Goal: Task Accomplishment & Management: Manage account settings

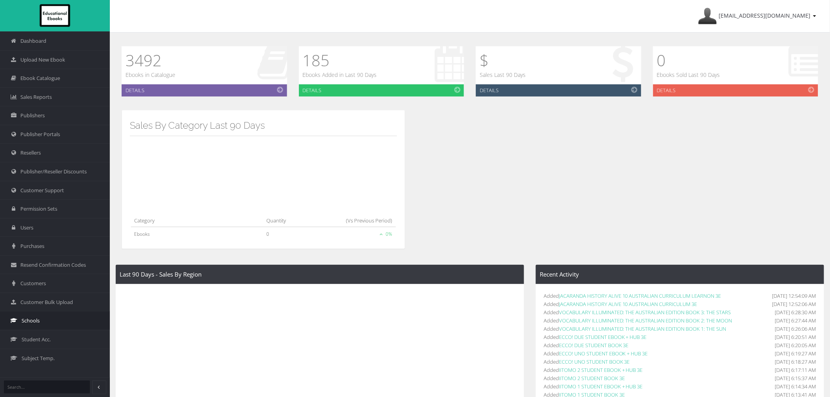
click at [35, 325] on link "Schools" at bounding box center [55, 320] width 110 height 19
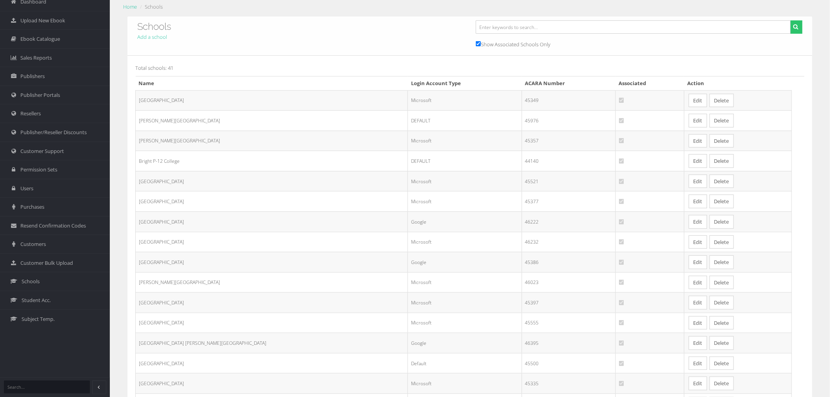
scroll to position [87, 0]
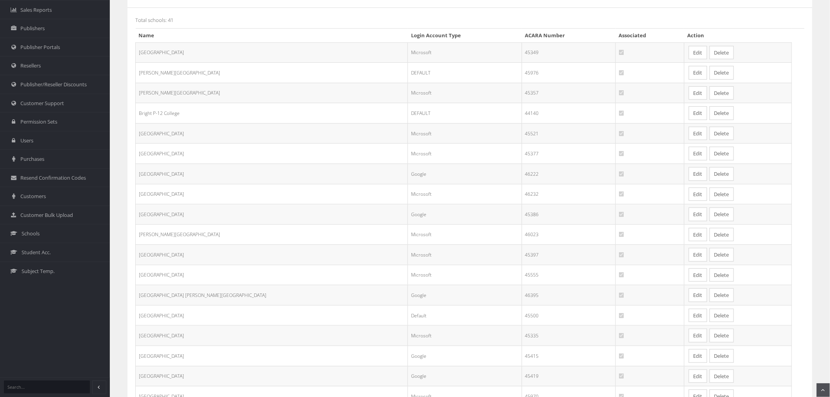
click at [689, 318] on link "Edit" at bounding box center [698, 316] width 18 height 14
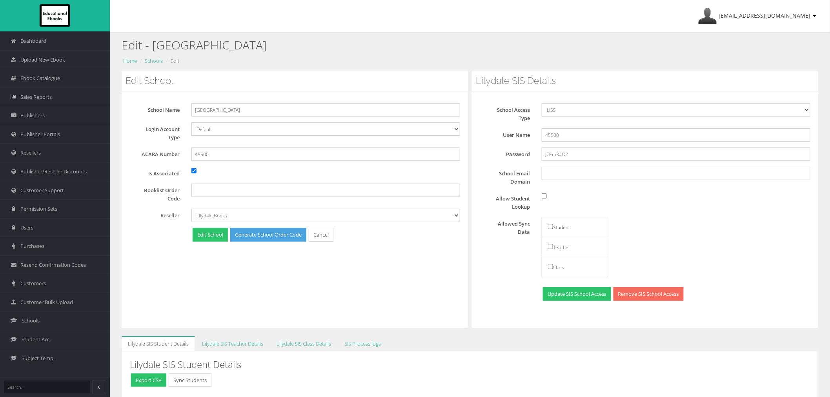
click at [667, 296] on link "Remove SIS School Access" at bounding box center [648, 294] width 70 height 14
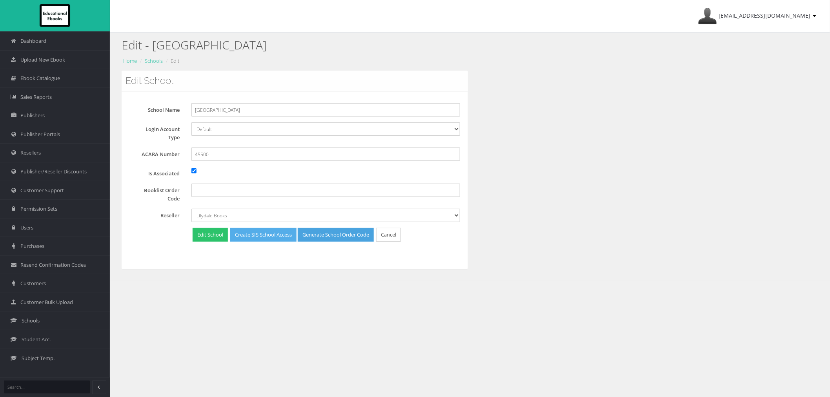
click at [261, 238] on link "Create SIS School Access" at bounding box center [263, 235] width 66 height 14
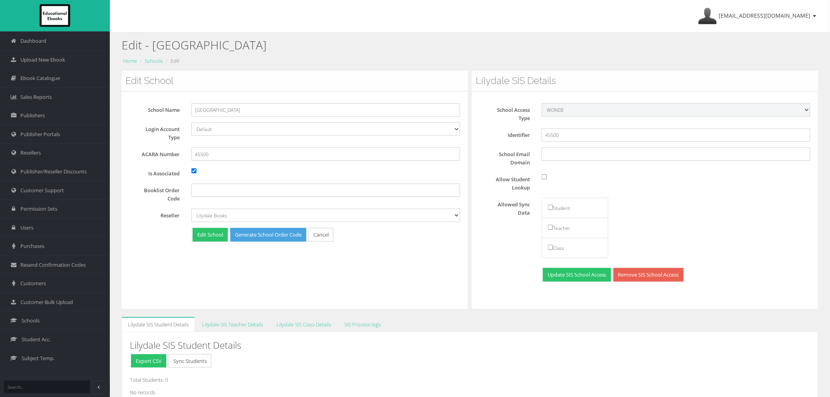
click at [568, 114] on select "File Import LISS WONDE" at bounding box center [676, 109] width 269 height 13
click at [569, 114] on select "File Import LISS WONDE" at bounding box center [676, 109] width 269 height 13
drag, startPoint x: 565, startPoint y: 132, endPoint x: 496, endPoint y: 136, distance: 68.4
click at [496, 136] on div "Identifier 45500" at bounding box center [648, 134] width 336 height 13
paste input "A1709576104"
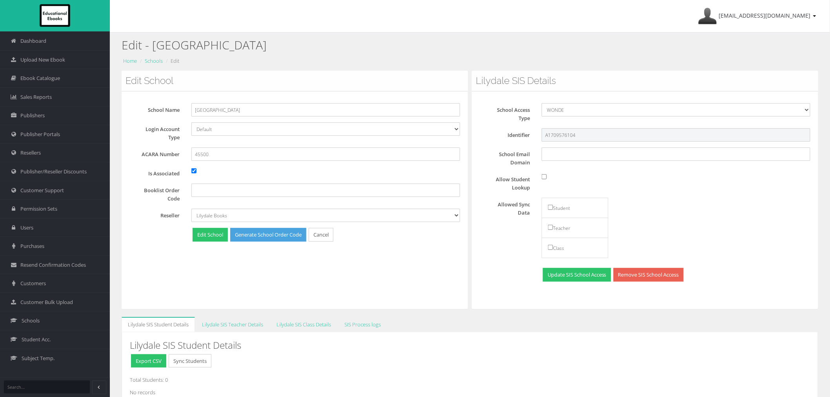
type input "A1709576104"
click at [503, 170] on div "School Access Type File Import LISS WONDE Identifier A1709576104 Password FAdHp…" at bounding box center [645, 193] width 331 height 180
click at [544, 176] on input "Allow Student Lookup" at bounding box center [544, 176] width 5 height 5
checkbox input "true"
click at [552, 208] on input "checkbox" at bounding box center [550, 207] width 5 height 5
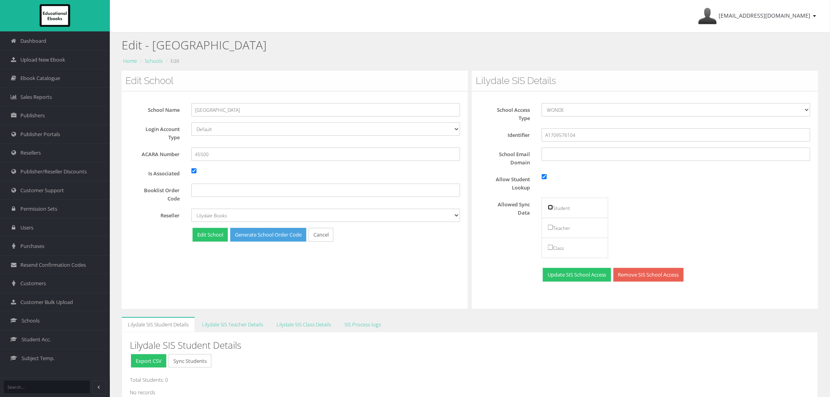
checkbox input "true"
click at [551, 227] on input "checkbox" at bounding box center [550, 227] width 5 height 5
checkbox input "true"
click at [559, 276] on button "Update SIS School Access" at bounding box center [577, 275] width 68 height 14
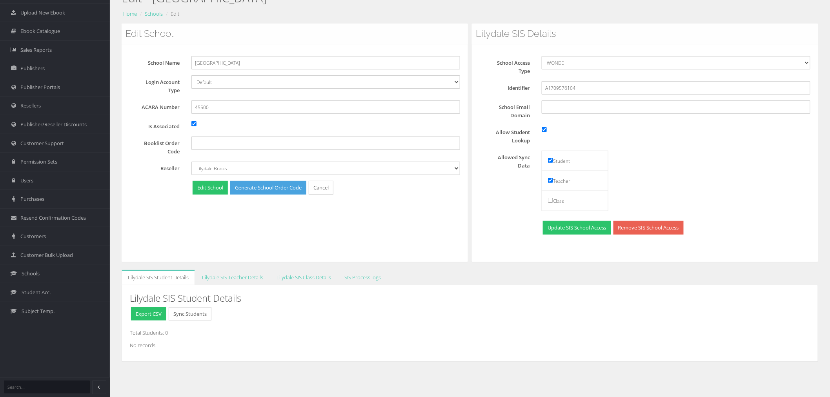
scroll to position [49, 0]
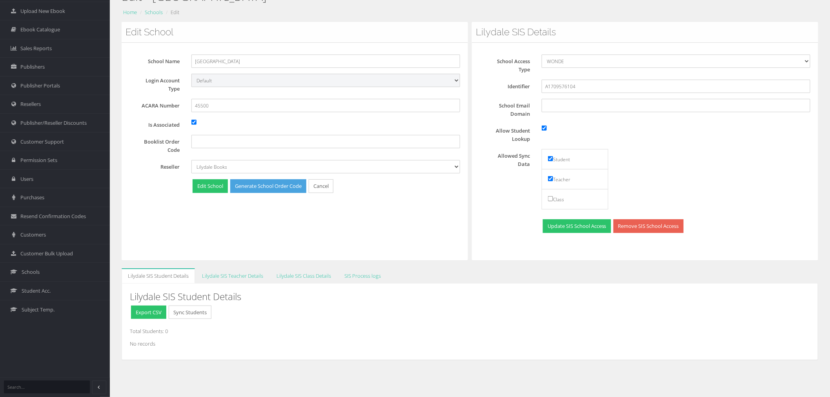
click at [209, 74] on select "Default Google Microsoft" at bounding box center [325, 80] width 269 height 13
select select "Microsoft"
click at [191, 74] on select "Default Google Microsoft" at bounding box center [325, 80] width 269 height 13
click at [212, 185] on button "Edit School" at bounding box center [210, 186] width 35 height 14
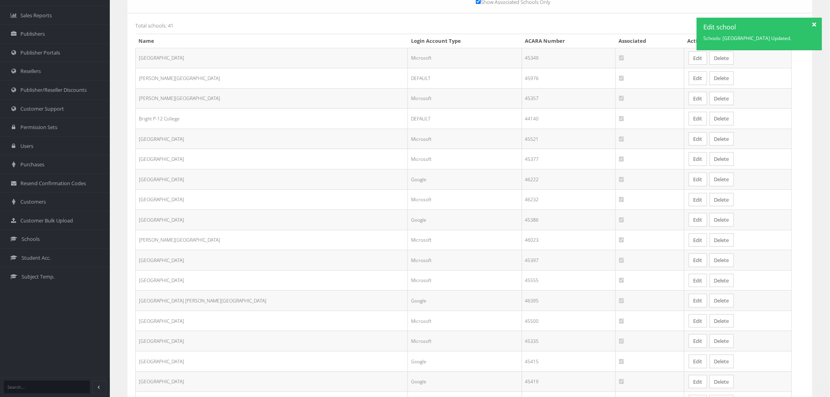
scroll to position [87, 0]
click at [408, 318] on td "Microsoft" at bounding box center [465, 315] width 114 height 20
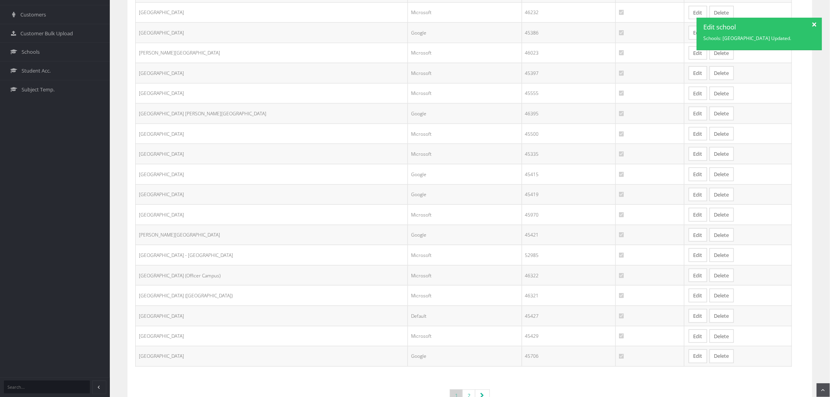
scroll to position [214, 0]
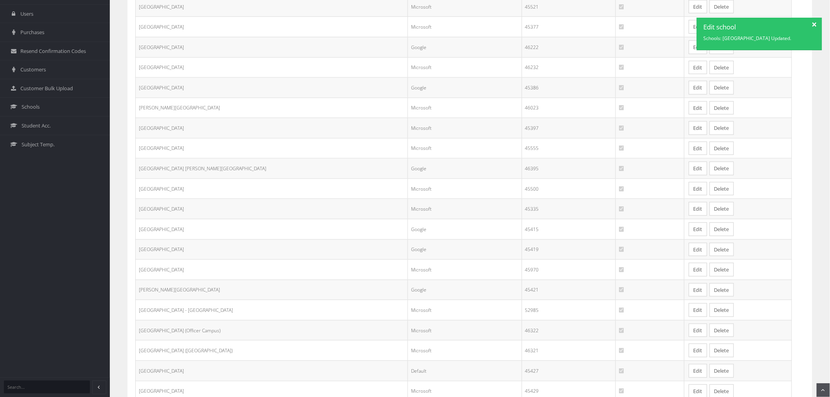
click at [689, 195] on link "Edit" at bounding box center [698, 189] width 18 height 14
